Goal: Navigation & Orientation: Find specific page/section

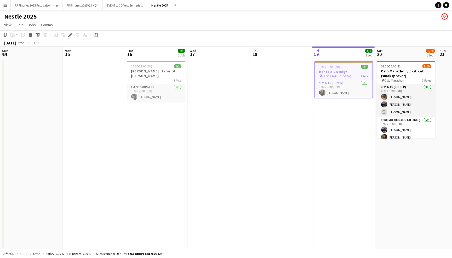
scroll to position [0, 179]
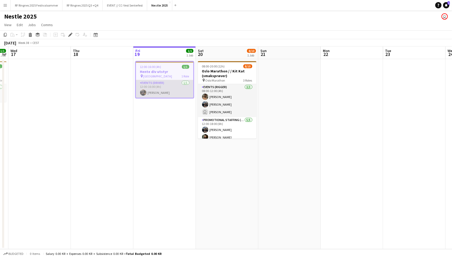
click at [161, 85] on app-card-role "Events (Driver) 1/1 12:00-16:00 (4h) Erik Kjensli Moe" at bounding box center [164, 89] width 57 height 18
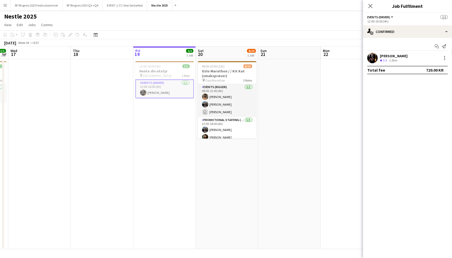
click at [369, 55] on app-user-avatar at bounding box center [372, 58] width 10 height 10
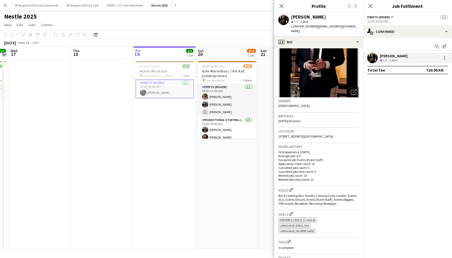
scroll to position [37, 0]
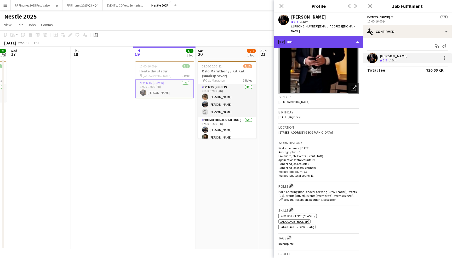
click at [335, 38] on div "profile Bio" at bounding box center [318, 42] width 89 height 13
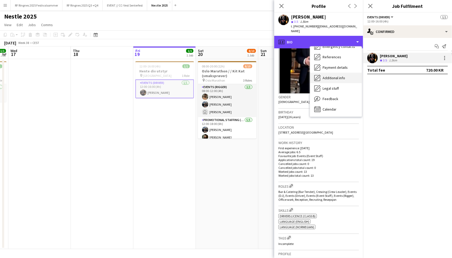
scroll to position [49, 0]
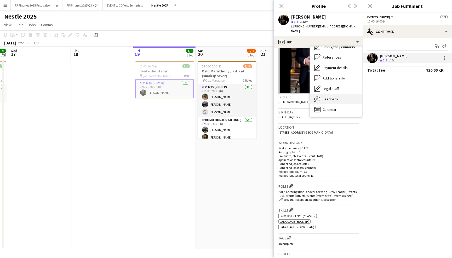
click at [339, 94] on div "Feedback Feedback" at bounding box center [336, 99] width 52 height 10
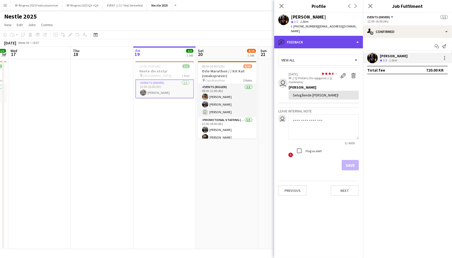
click at [337, 36] on div "bubble-pencil Feedback" at bounding box center [318, 42] width 89 height 13
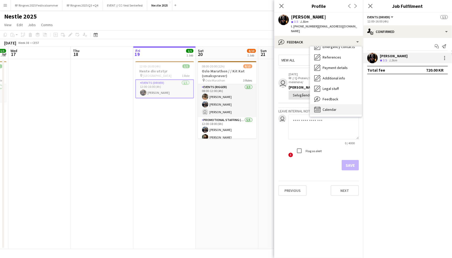
click at [337, 104] on div "Calendar Calendar" at bounding box center [336, 109] width 52 height 10
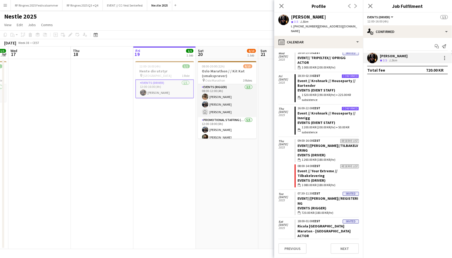
scroll to position [42, 0]
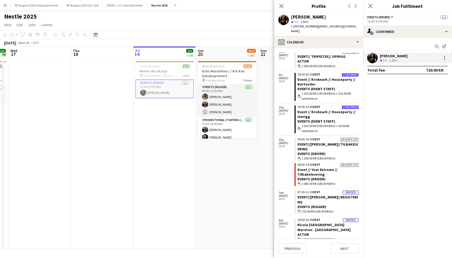
click at [345, 119] on div "Events (Event Staff)" at bounding box center [328, 121] width 61 height 5
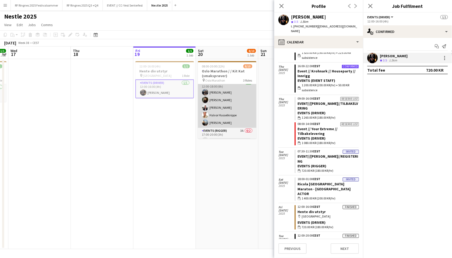
scroll to position [34, 0]
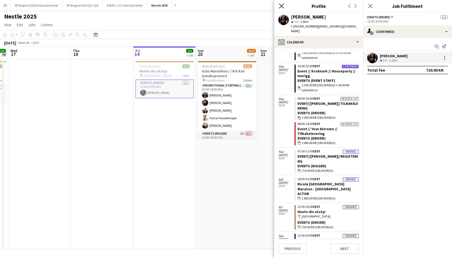
click at [280, 8] on icon "Close pop-in" at bounding box center [281, 5] width 5 height 5
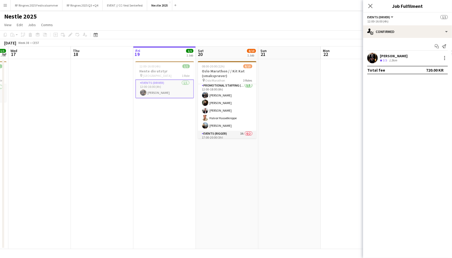
click at [214, 10] on app-navbar "Menu Boards Boards Boards All jobs Status Workforce Workforce My Workforce Recr…" at bounding box center [226, 5] width 452 height 10
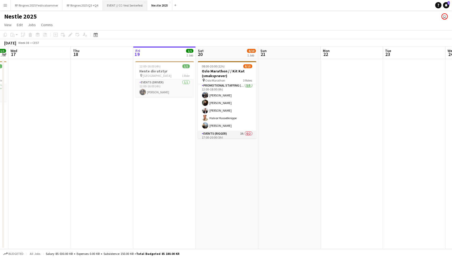
click at [135, 7] on button "EVENT // CC-Vest Senterfest Close" at bounding box center [125, 5] width 44 height 10
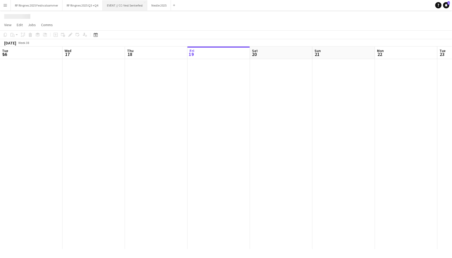
scroll to position [0, 125]
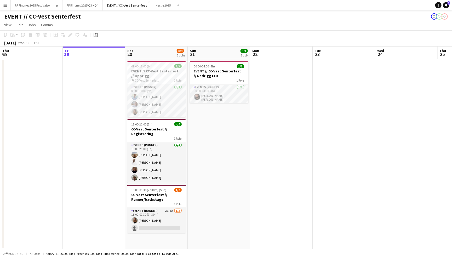
click at [165, 25] on app-page-menu "View Day view expanded Day view collapsed Month view Date picker Jump to today …" at bounding box center [226, 25] width 452 height 10
click at [148, 2] on app-icon "Close" at bounding box center [149, 2] width 2 height 2
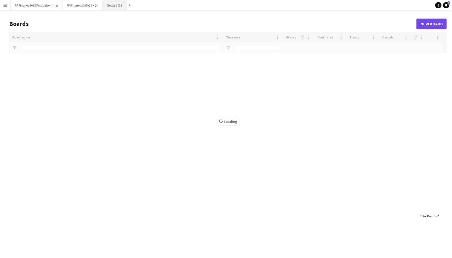
click at [117, 6] on button "Nestle 2025 Close" at bounding box center [115, 5] width 24 height 10
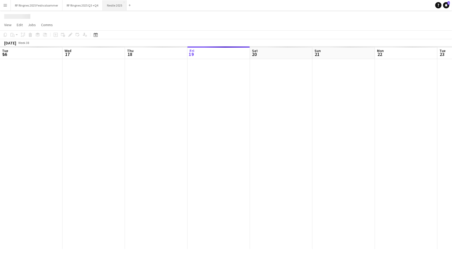
scroll to position [0, 125]
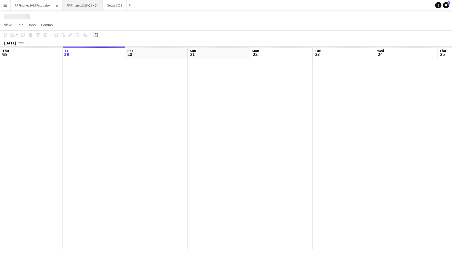
click at [85, 6] on button "RF Ringnes 2025 Q3 +Q4 Close" at bounding box center [82, 5] width 40 height 10
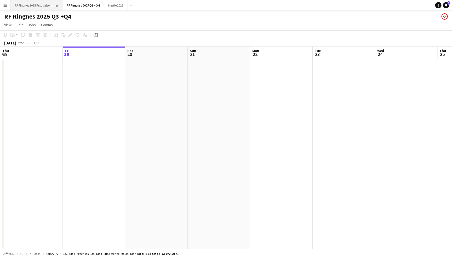
click at [45, 7] on button "RF Ringnes 2025 Festivalsommer Close" at bounding box center [37, 5] width 52 height 10
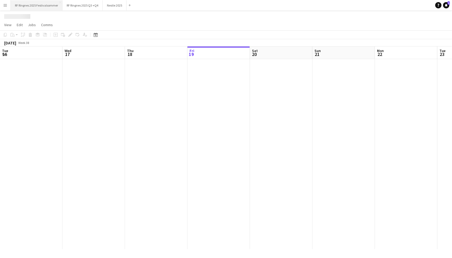
scroll to position [0, 125]
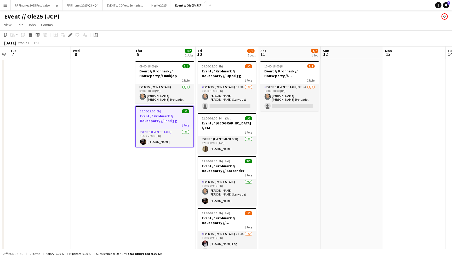
click at [144, 26] on app-page-menu "View Day view expanded Day view collapsed Month view Date picker Jump to [DATE]…" at bounding box center [226, 25] width 452 height 10
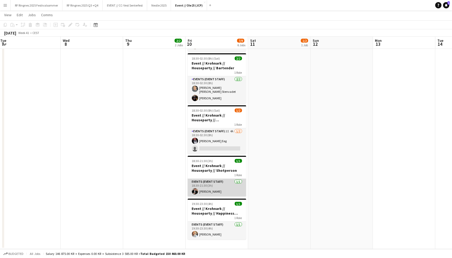
scroll to position [102, 0]
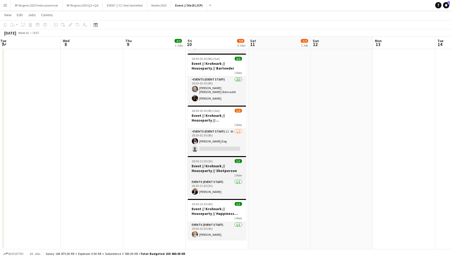
click at [238, 164] on h3 "Event // Krohnark // Houseparty // Shotperson" at bounding box center [217, 168] width 59 height 9
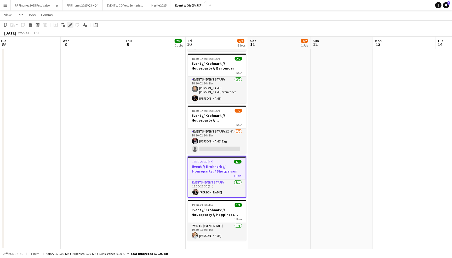
click at [70, 25] on icon "Edit" at bounding box center [70, 25] width 4 height 4
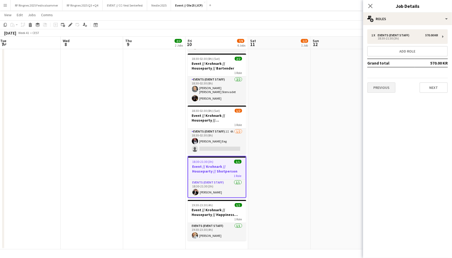
click at [391, 85] on button "Previous" at bounding box center [381, 87] width 28 height 10
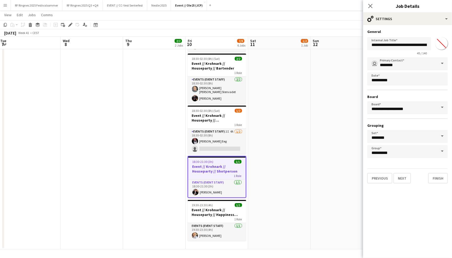
click at [328, 17] on app-page-menu "View Day view expanded Day view collapsed Month view Date picker Jump to today …" at bounding box center [226, 15] width 452 height 10
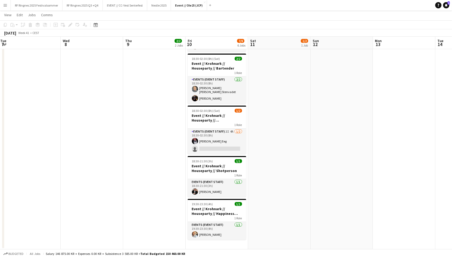
click at [329, 18] on app-page-menu "View Day view expanded Day view collapsed Month view Date picker Jump to today …" at bounding box center [226, 15] width 452 height 10
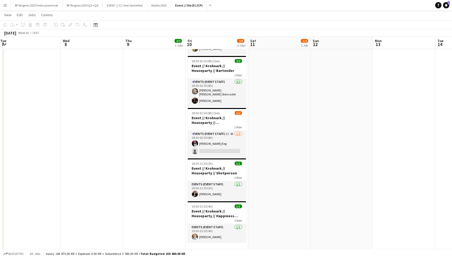
scroll to position [100, 0]
click at [228, 226] on app-card-role "Events (Event Staff) 1/1 19:30-23:30 (4h) Aurora Hansen" at bounding box center [217, 233] width 59 height 18
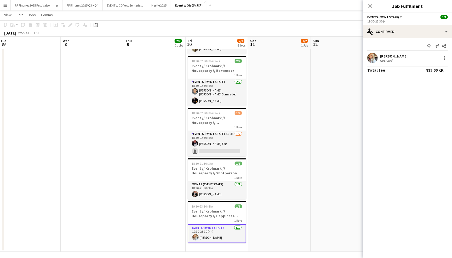
click at [371, 61] on app-user-avatar at bounding box center [372, 58] width 10 height 10
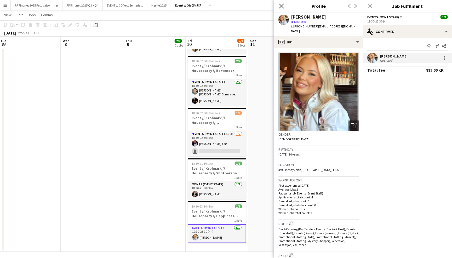
click at [281, 6] on icon at bounding box center [281, 5] width 5 height 5
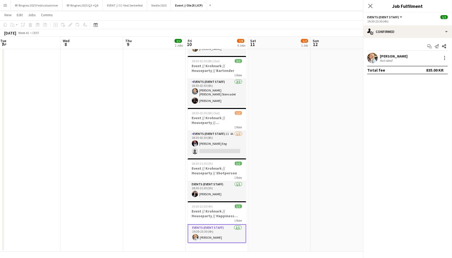
click at [280, 10] on app-navbar "Menu Boards Boards Boards All jobs Status Workforce Workforce My Workforce Recr…" at bounding box center [226, 5] width 452 height 10
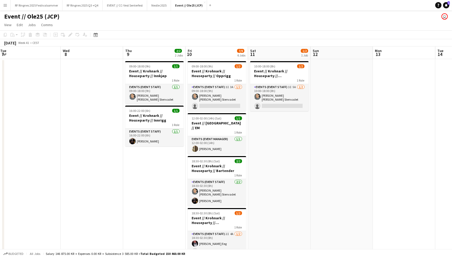
scroll to position [0, 0]
click at [204, 2] on app-icon "Close" at bounding box center [205, 2] width 2 height 2
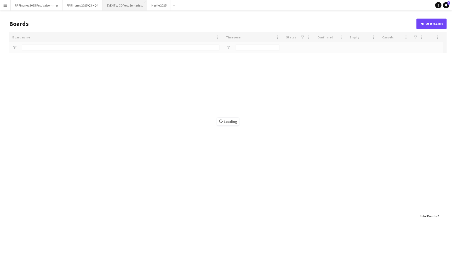
click at [136, 8] on button "EVENT // CC-Vest Senterfest Close" at bounding box center [125, 5] width 44 height 10
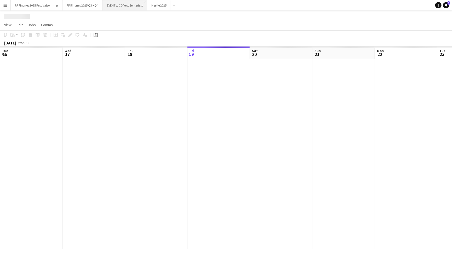
scroll to position [0, 125]
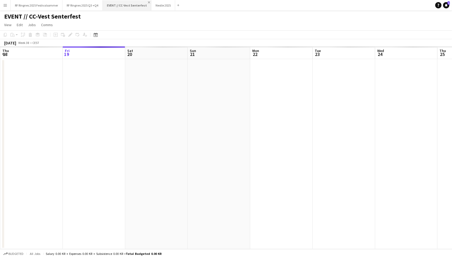
click at [148, 2] on app-icon "Close" at bounding box center [149, 2] width 2 height 2
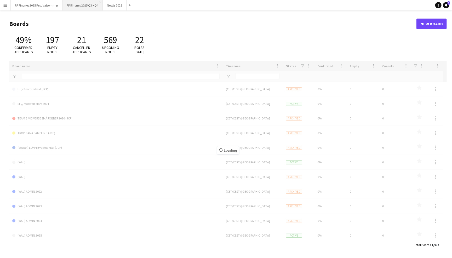
type input "****"
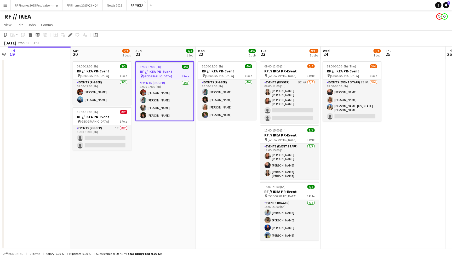
click at [160, 13] on div "RF // IKEA user user" at bounding box center [226, 15] width 452 height 10
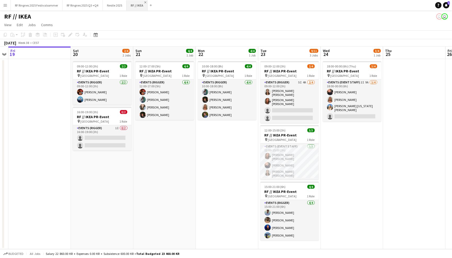
click at [145, 2] on app-icon "Close" at bounding box center [145, 2] width 2 height 2
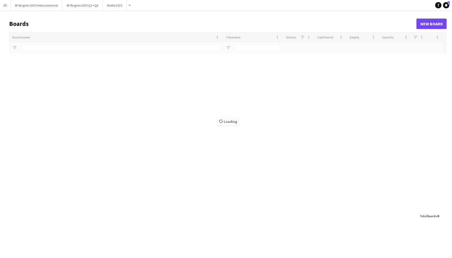
type input "****"
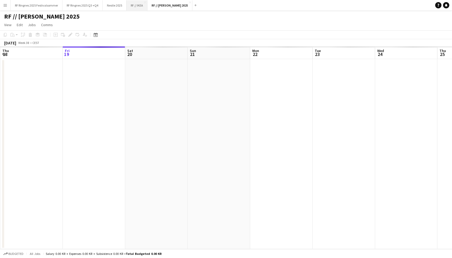
scroll to position [0, 179]
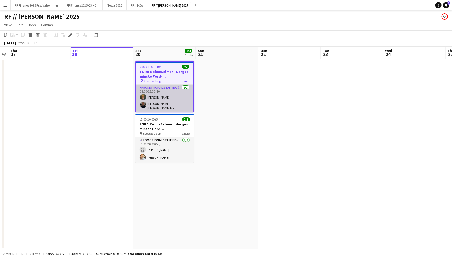
click at [154, 99] on app-card-role "Promotional Staffing (Brand Ambassadors) [DATE] 08:00-18:00 (10h) [PERSON_NAME]…" at bounding box center [164, 98] width 57 height 27
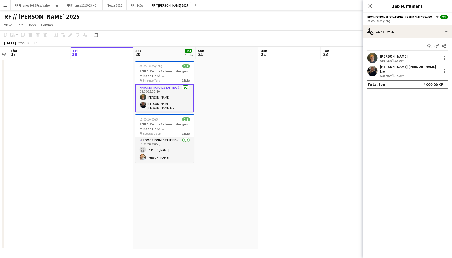
click at [374, 55] on app-user-avatar at bounding box center [372, 58] width 10 height 10
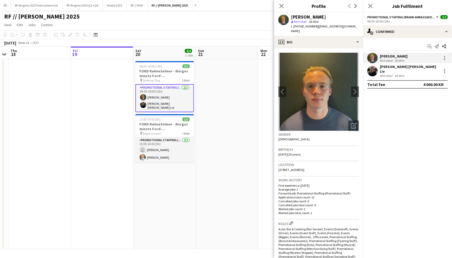
click at [375, 70] on app-user-avatar at bounding box center [372, 71] width 10 height 10
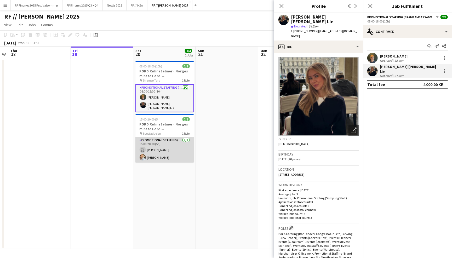
click at [178, 148] on app-card-role "Promotional Staffing (Brand Ambassadors) [DATE] 15:00-20:00 (5h) user Ine Fjeld…" at bounding box center [164, 149] width 59 height 25
